Goal: Task Accomplishment & Management: Manage account settings

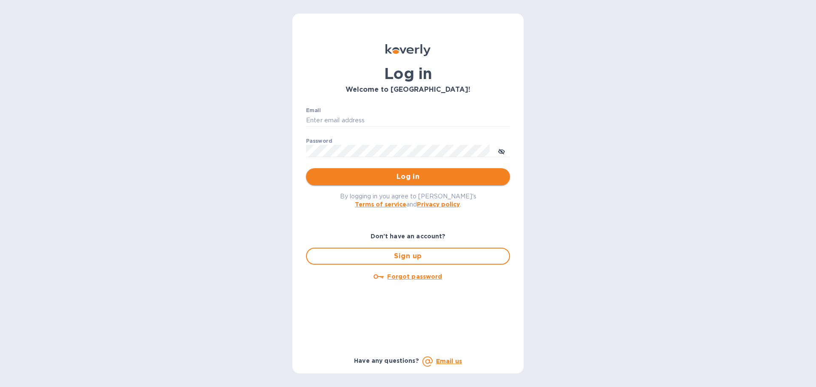
type input "ap@alumanate.com"
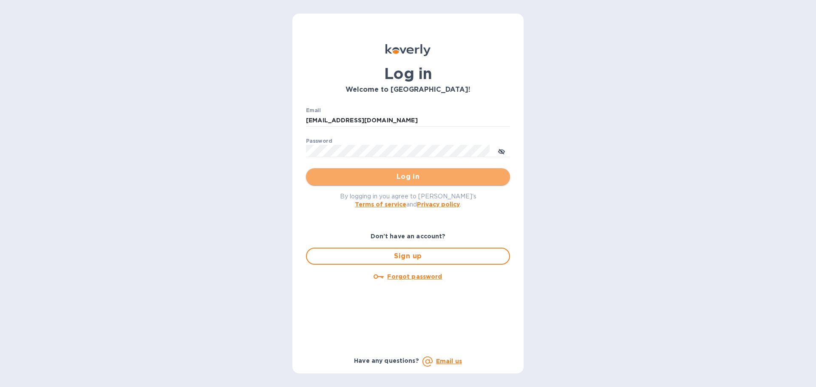
click at [418, 179] on span "Log in" at bounding box center [408, 177] width 190 height 10
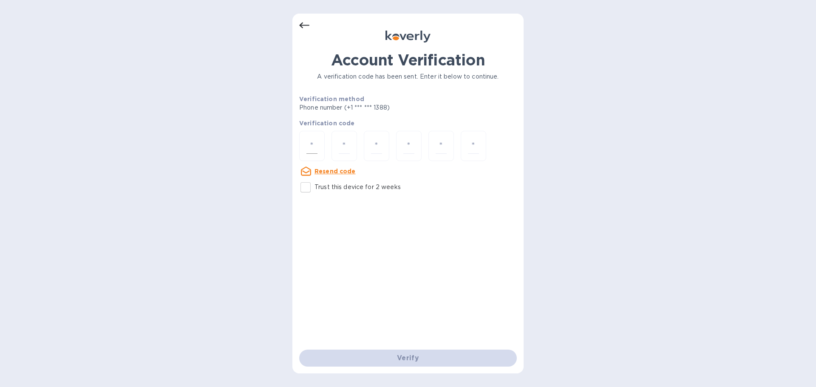
click at [306, 146] on input "number" at bounding box center [311, 146] width 11 height 16
type input "3"
type input "1"
type input "4"
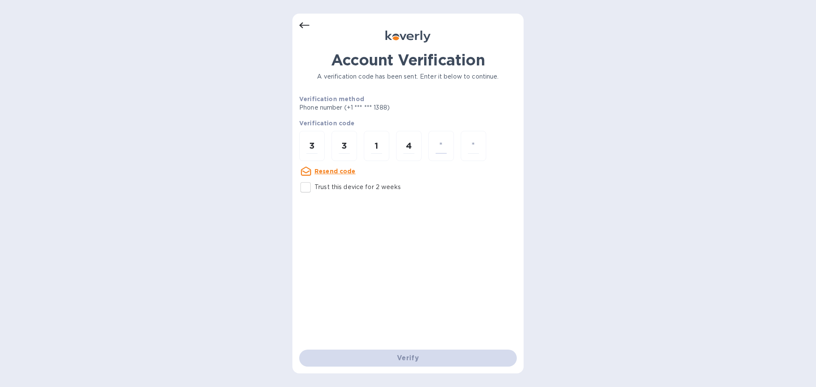
type input "2"
type input "6"
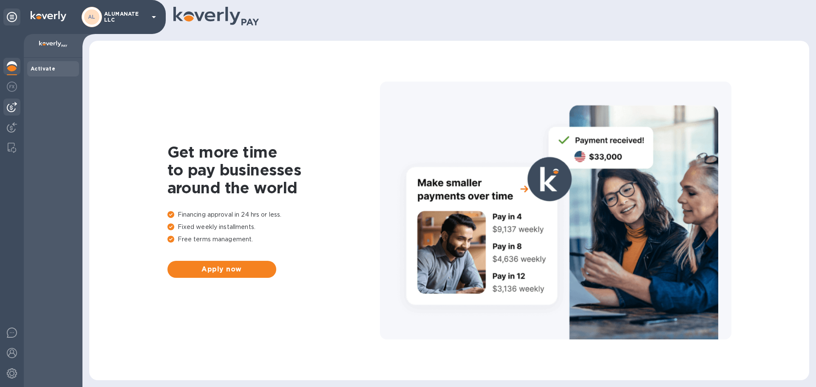
click at [11, 105] on img at bounding box center [12, 107] width 10 height 10
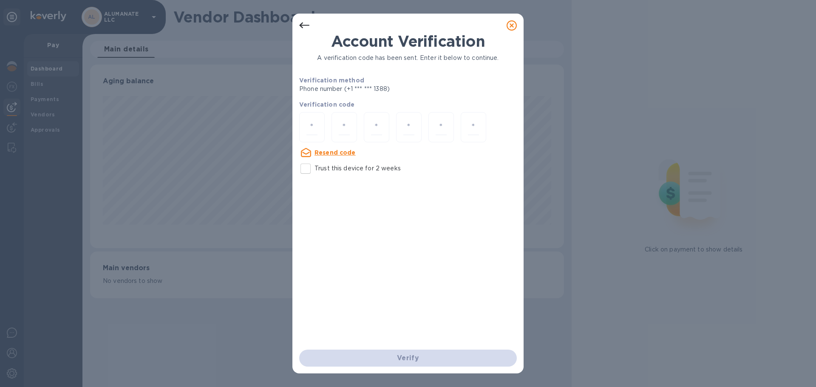
scroll to position [184, 473]
click at [515, 25] on icon at bounding box center [512, 25] width 10 height 10
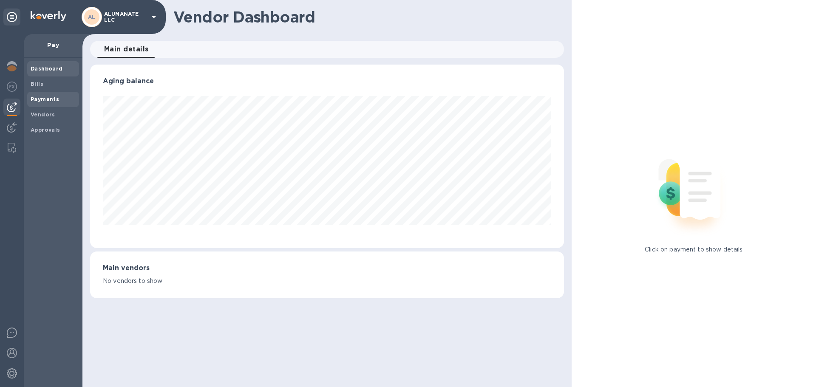
click at [51, 93] on div "Payments" at bounding box center [53, 99] width 52 height 15
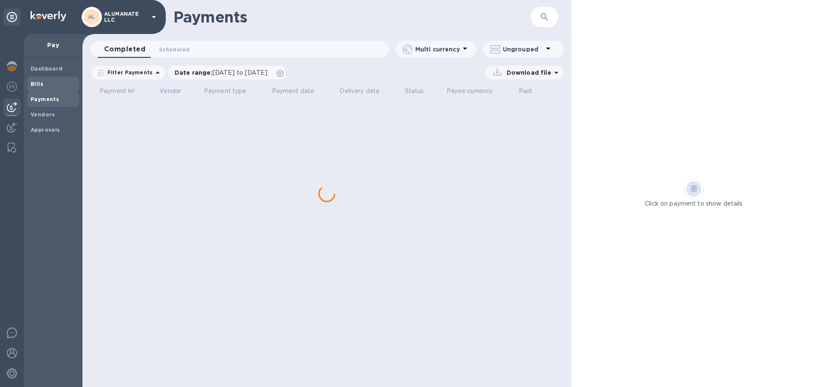
click at [43, 85] on span "Bills" at bounding box center [53, 84] width 45 height 8
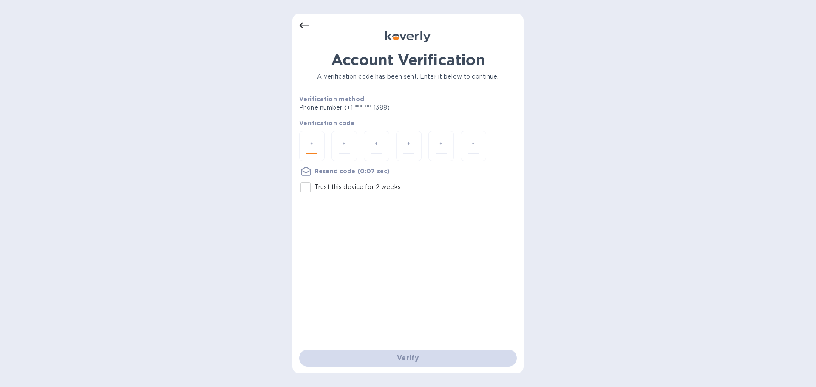
click at [314, 145] on input "number" at bounding box center [311, 146] width 11 height 16
type input "8"
type input "7"
type input "0"
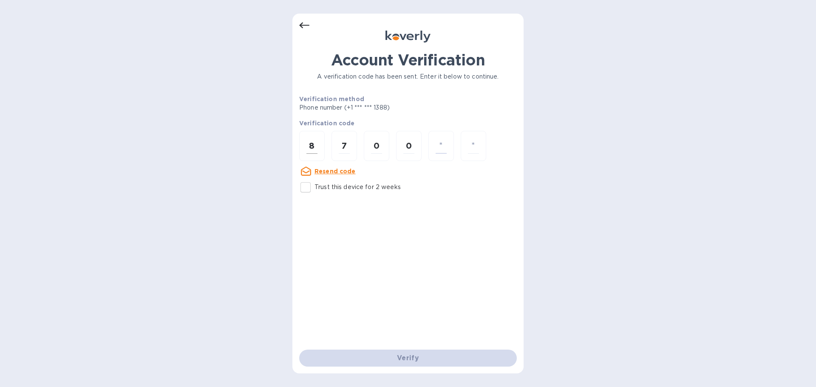
type input "0"
type input "2"
type input "4"
click at [314, 145] on input "number" at bounding box center [311, 146] width 11 height 16
type input "8"
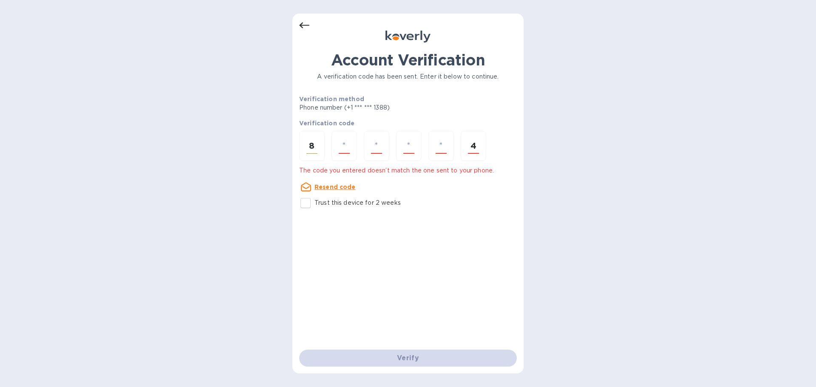
type input "7"
type input "0"
type input "2"
type input "4"
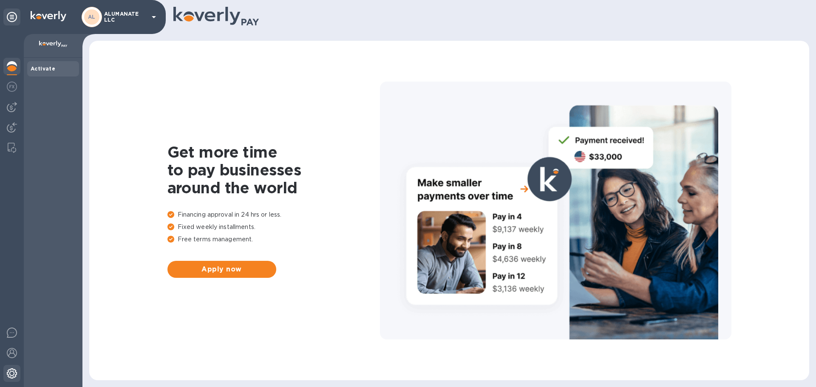
click at [11, 370] on img at bounding box center [12, 373] width 10 height 10
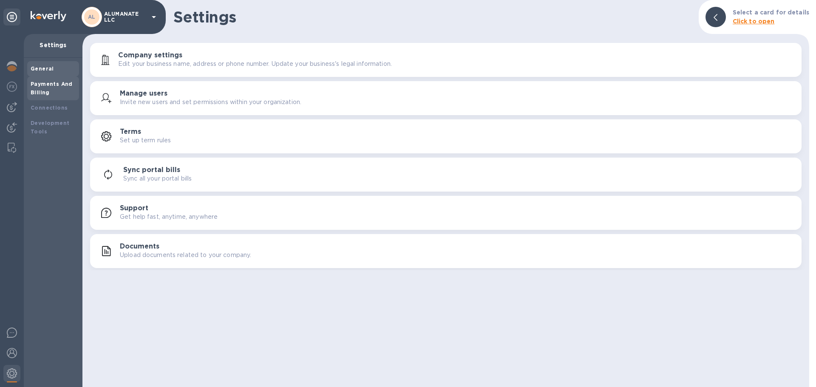
click at [59, 91] on div "Payments And Billing" at bounding box center [53, 88] width 45 height 17
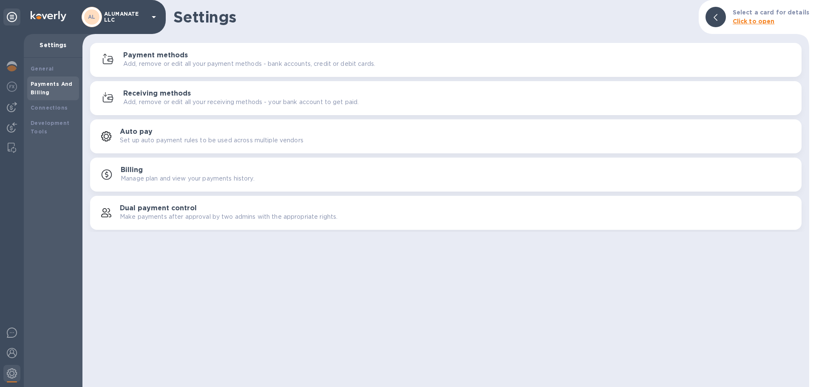
click at [178, 61] on p "Add, remove or edit all your payment methods - bank accounts, credit or debit c…" at bounding box center [249, 63] width 252 height 9
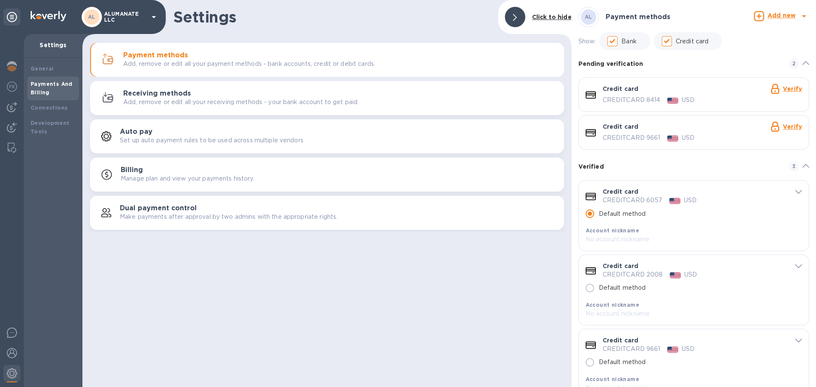
click at [773, 13] on b "Add new" at bounding box center [781, 15] width 28 height 7
click at [749, 72] on b "Credit card" at bounding box center [758, 73] width 36 height 7
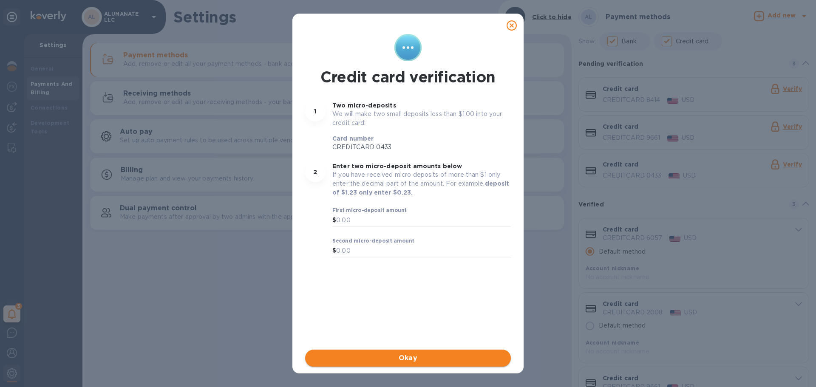
click at [447, 356] on span "Okay" at bounding box center [408, 358] width 192 height 10
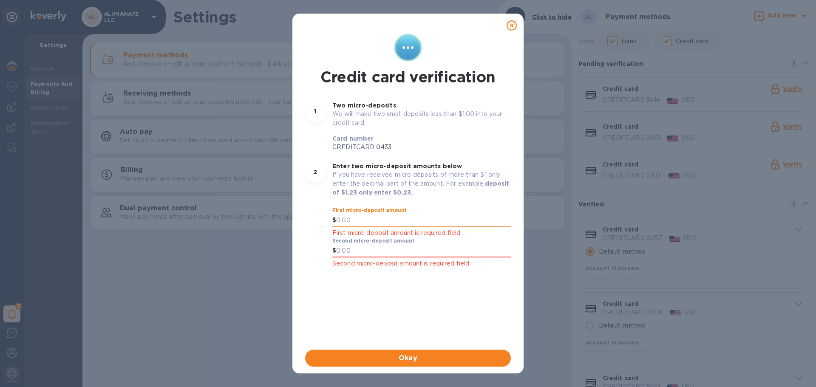
click at [356, 216] on input "text" at bounding box center [423, 220] width 175 height 13
type input "0.73"
type input "0.51"
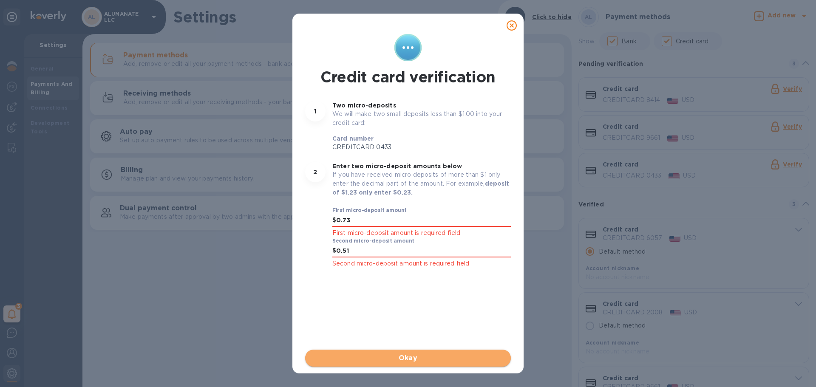
click at [408, 354] on span "Okay" at bounding box center [408, 358] width 192 height 10
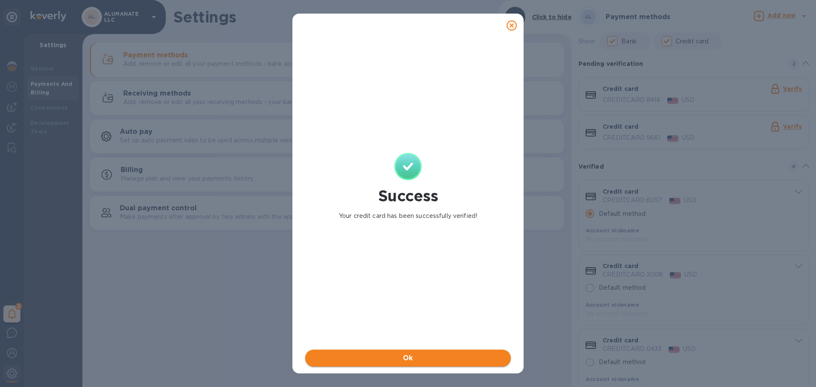
click at [410, 357] on span "Ok" at bounding box center [408, 358] width 192 height 10
